Goal: Navigation & Orientation: Find specific page/section

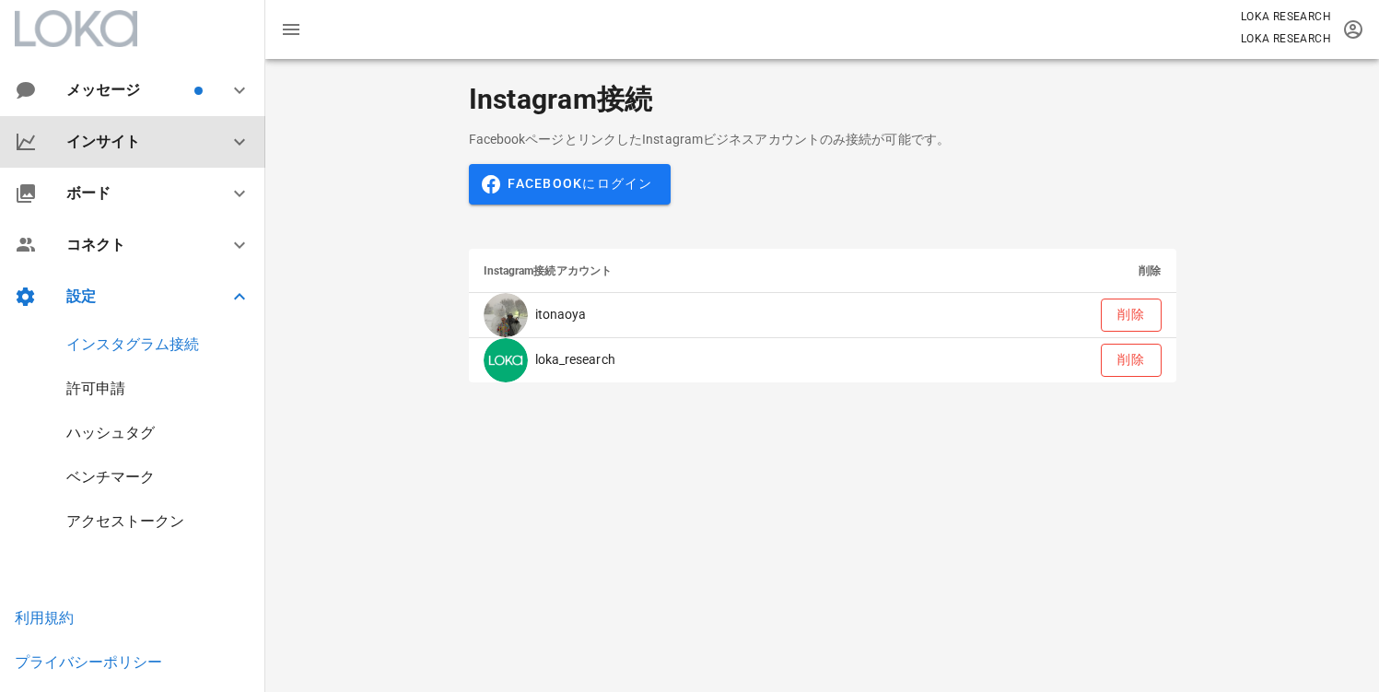
click at [122, 146] on div "インサイト" at bounding box center [136, 141] width 140 height 17
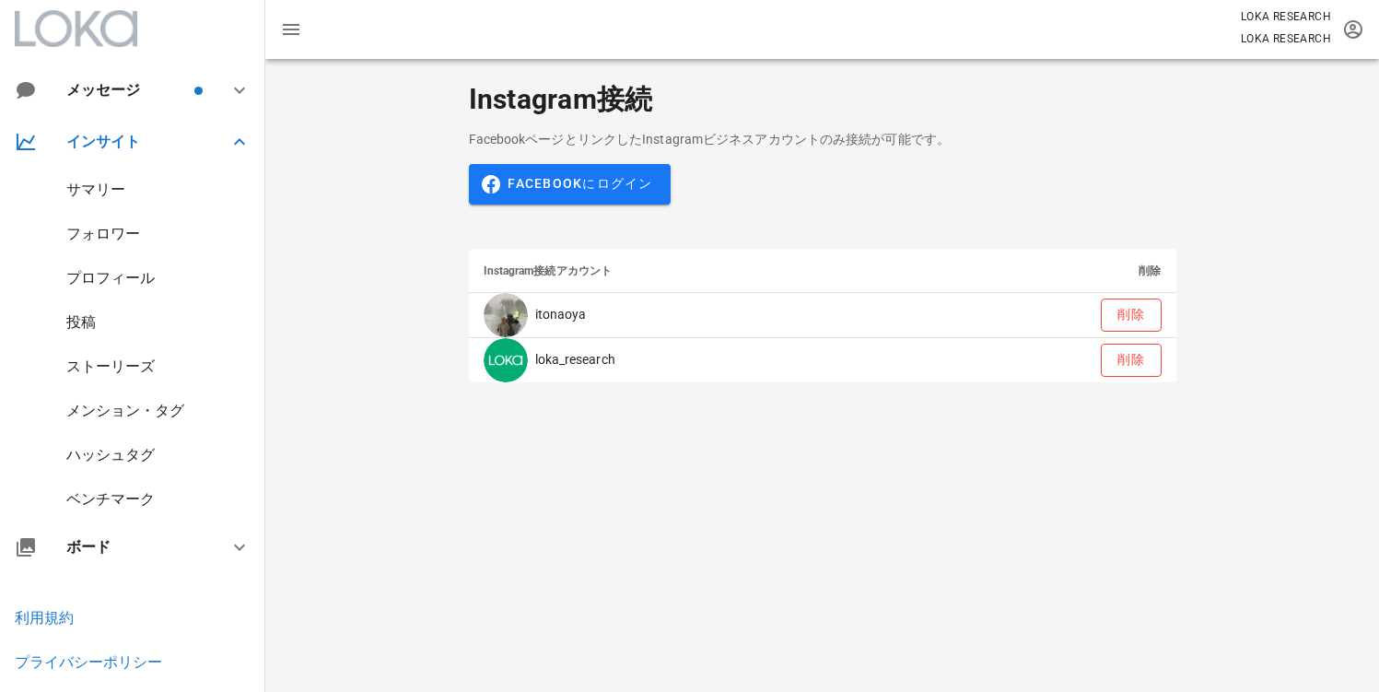
click at [85, 276] on div "プロフィール" at bounding box center [110, 277] width 88 height 17
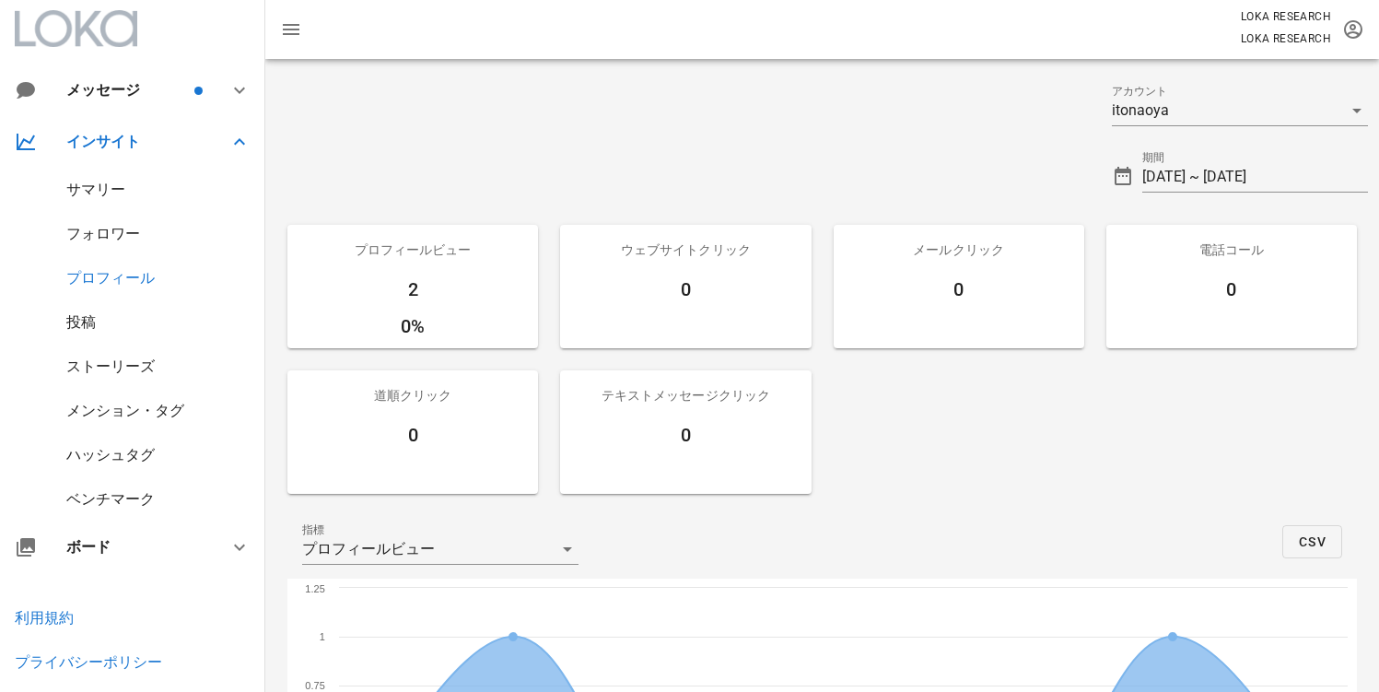
click at [87, 195] on div "サマリー" at bounding box center [95, 188] width 59 height 17
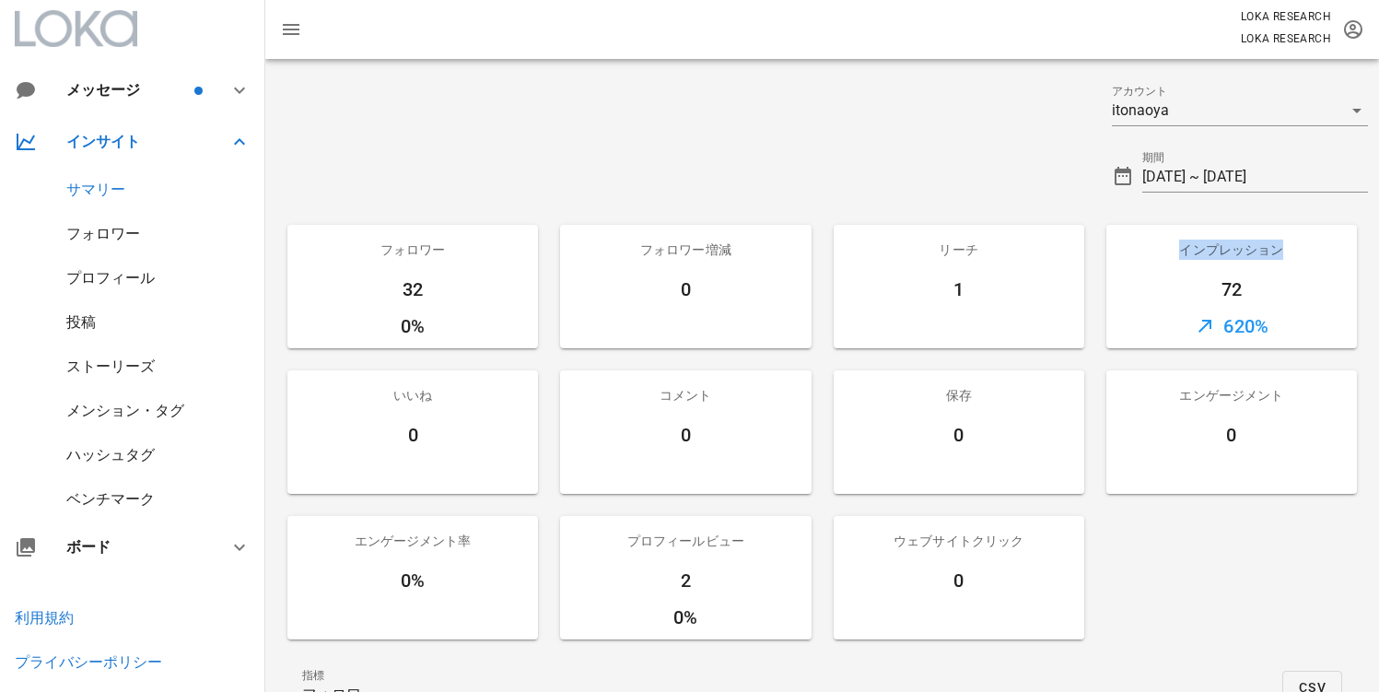
drag, startPoint x: 1166, startPoint y: 248, endPoint x: 1333, endPoint y: 260, distance: 168.0
click at [1333, 260] on div "インプレッション" at bounding box center [1231, 250] width 250 height 50
